Goal: Entertainment & Leisure: Consume media (video, audio)

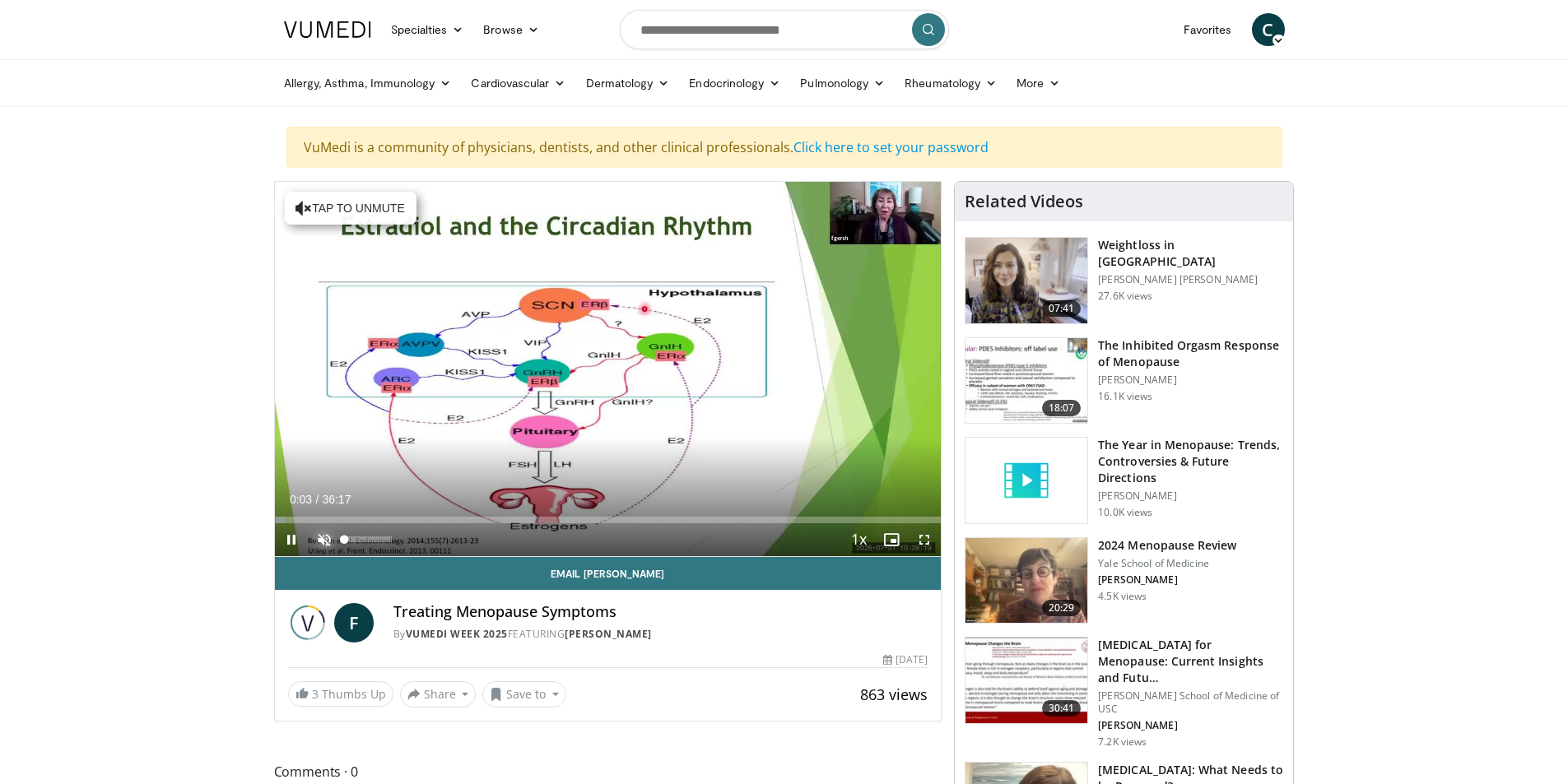
click at [320, 542] on span "Video Player" at bounding box center [324, 539] width 33 height 33
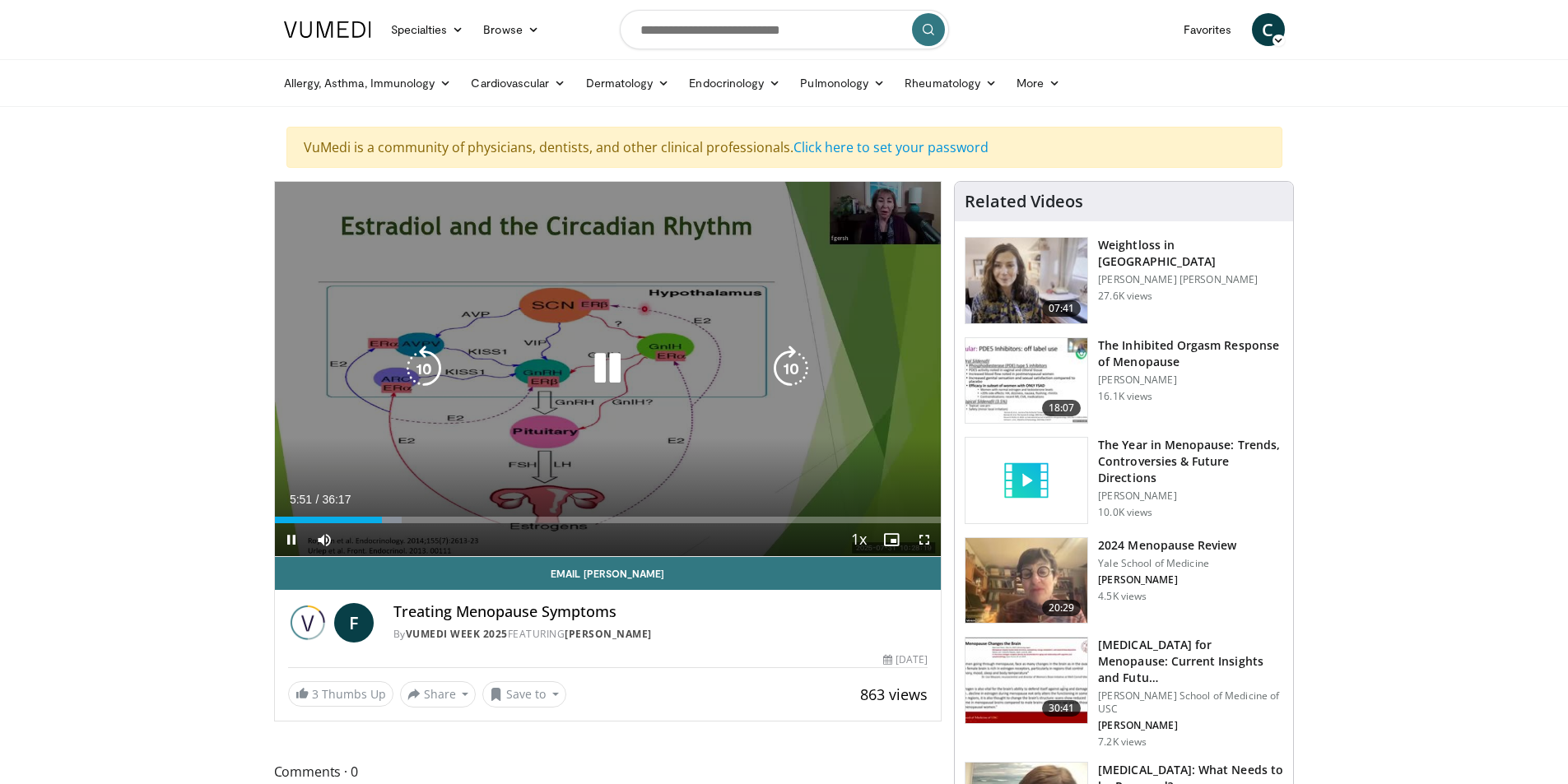
click at [606, 372] on icon "Video Player" at bounding box center [607, 369] width 46 height 46
